Goal: Information Seeking & Learning: Find specific fact

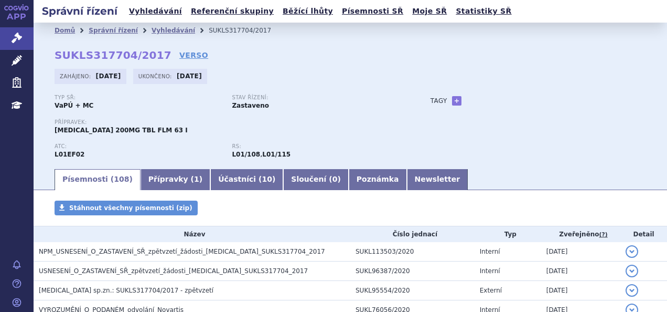
scroll to position [211, 0]
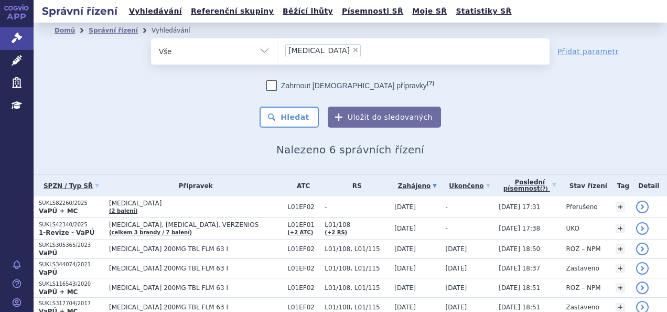
scroll to position [46, 0]
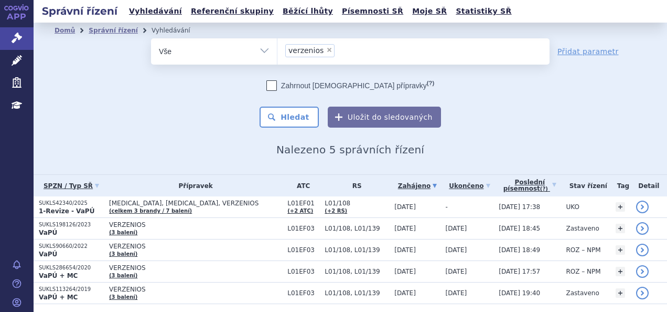
select select
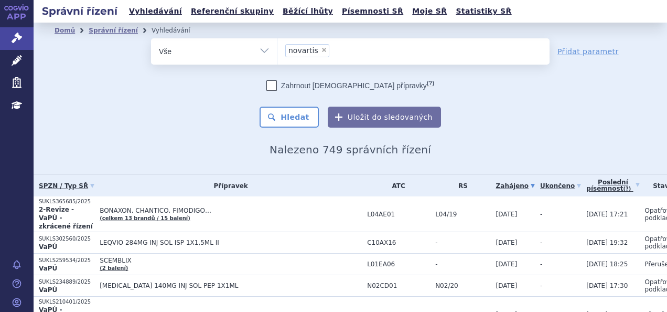
select select
